Goal: Navigation & Orientation: Go to known website

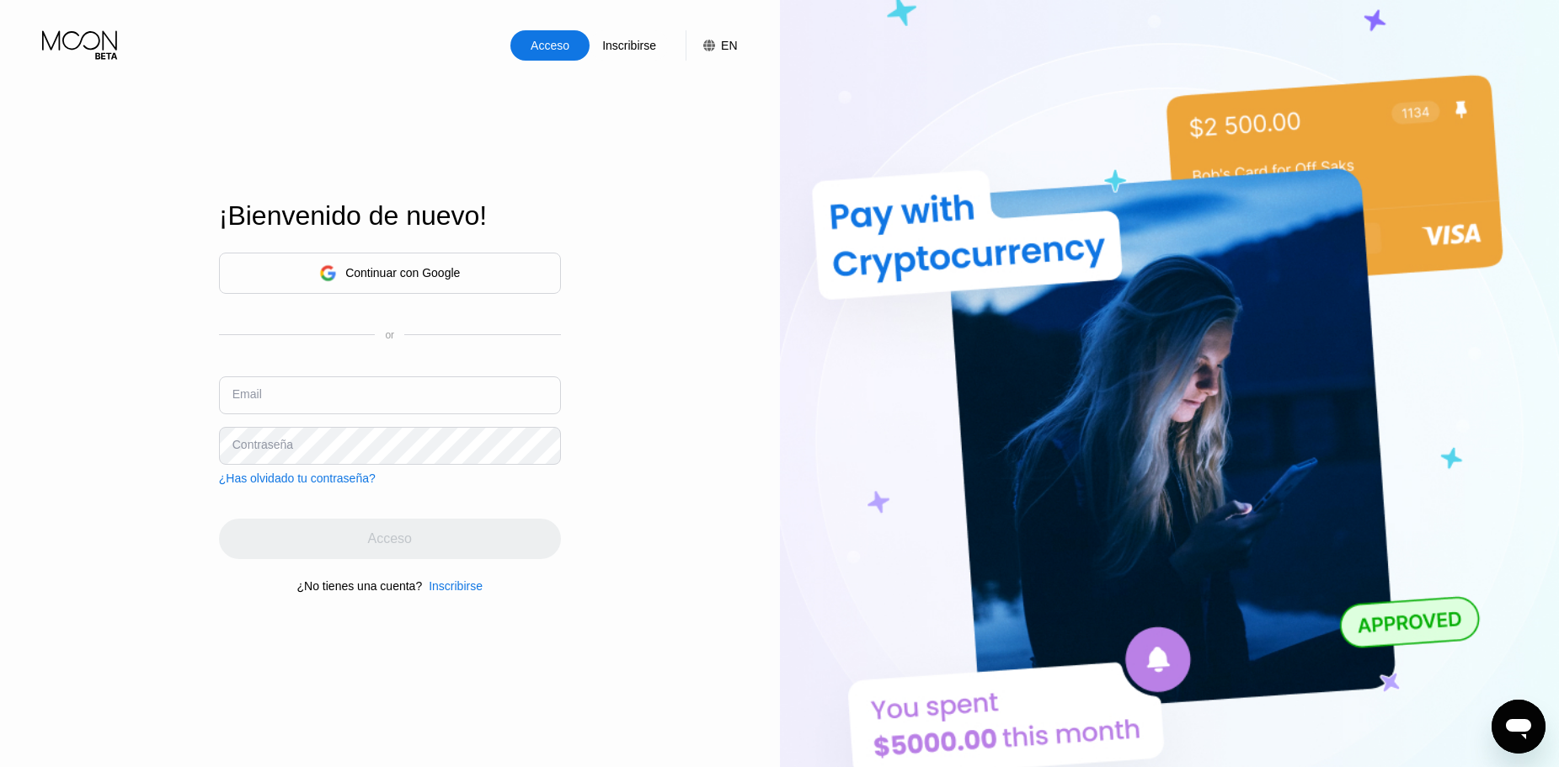
click at [516, 263] on div "Continuar con Google" at bounding box center [390, 273] width 342 height 41
